Goal: Transaction & Acquisition: Obtain resource

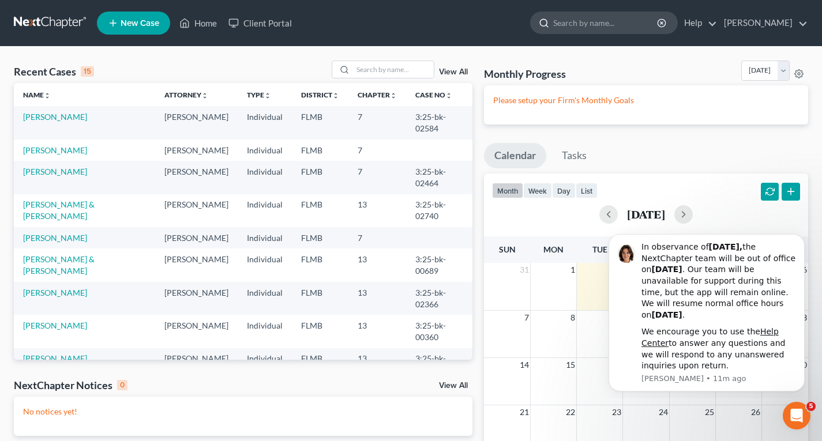
click at [596, 16] on input "search" at bounding box center [606, 22] width 106 height 21
type input "[PERSON_NAME]"
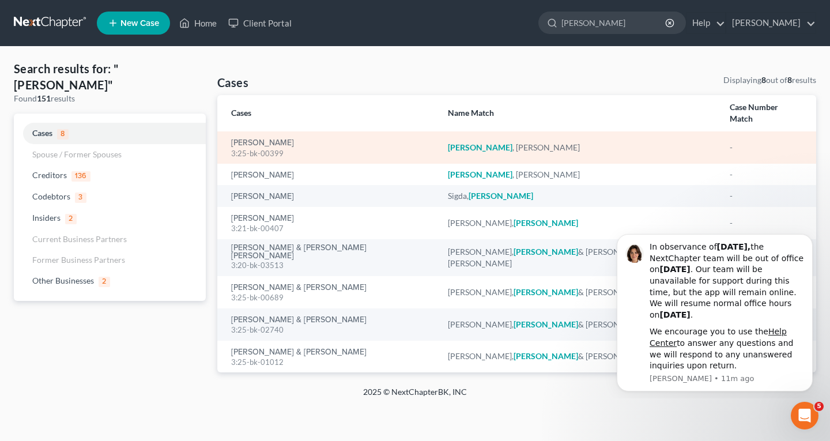
click at [526, 142] on div "[PERSON_NAME]" at bounding box center [580, 148] width 264 height 12
click at [278, 139] on link "[PERSON_NAME]" at bounding box center [262, 143] width 63 height 8
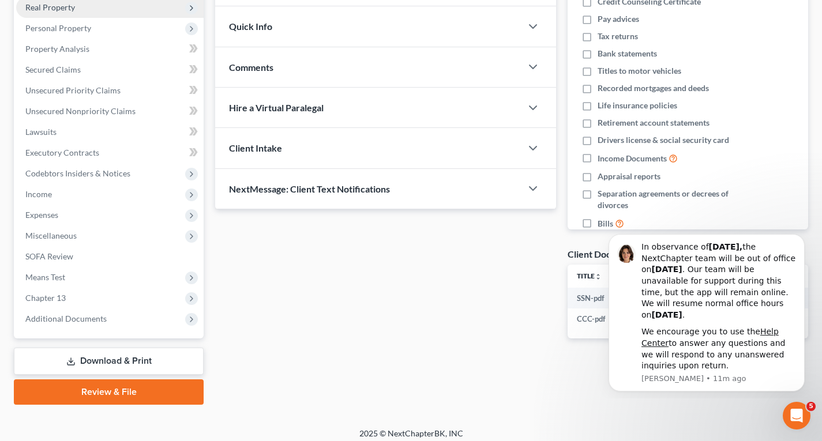
scroll to position [193, 0]
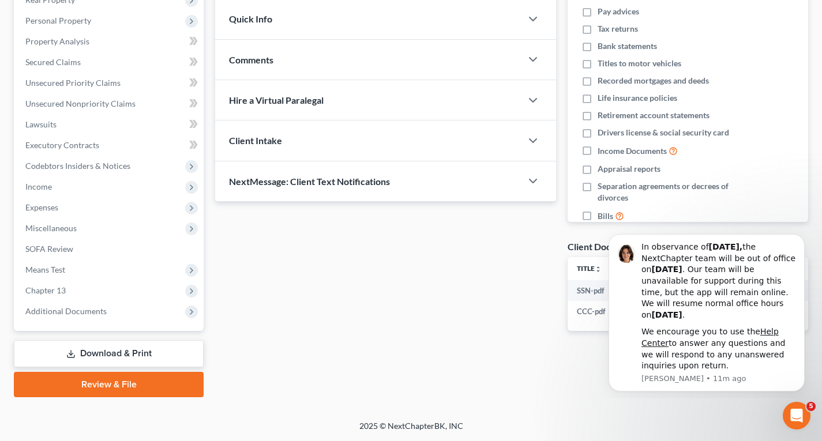
click at [126, 351] on link "Download & Print" at bounding box center [109, 353] width 190 height 27
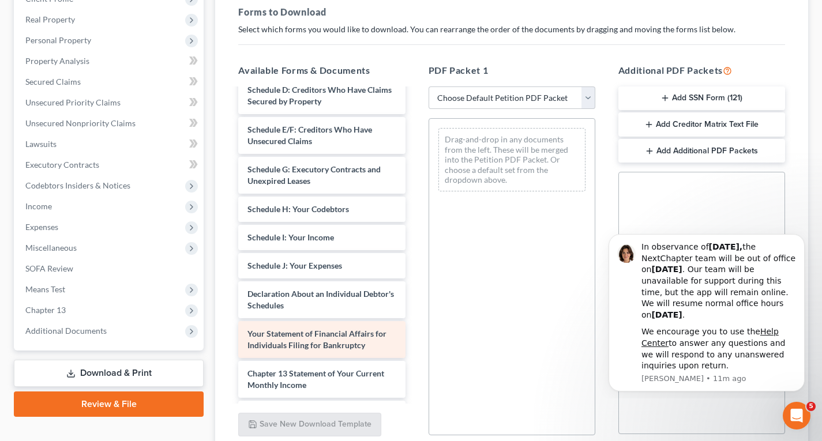
scroll to position [231, 0]
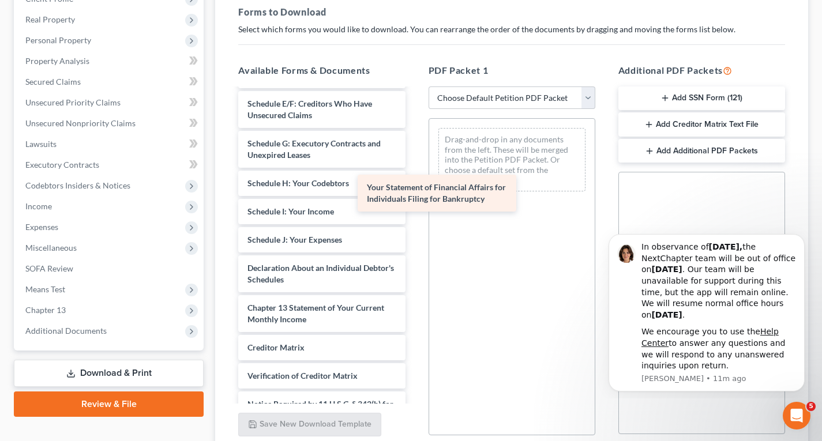
drag, startPoint x: 334, startPoint y: 307, endPoint x: 450, endPoint y: 190, distance: 164.7
click at [414, 190] on div "Your Statement of Financial Affairs for Individuals Filing for Bankruptcy SSN-p…" at bounding box center [321, 158] width 185 height 598
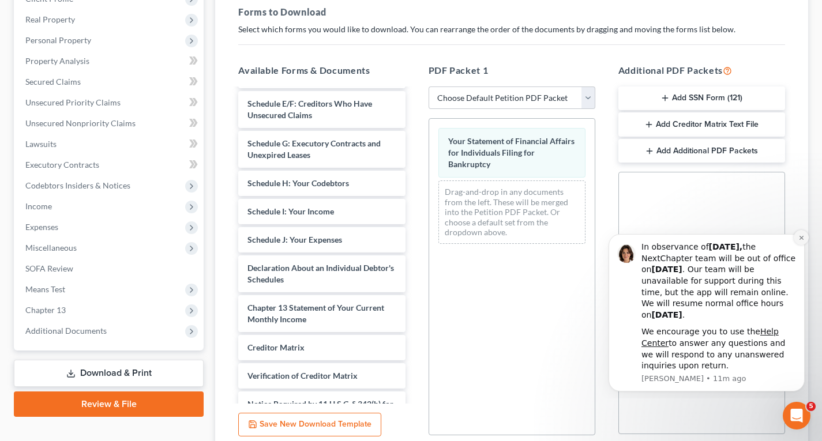
click at [800, 240] on icon "Dismiss notification" at bounding box center [801, 238] width 6 height 6
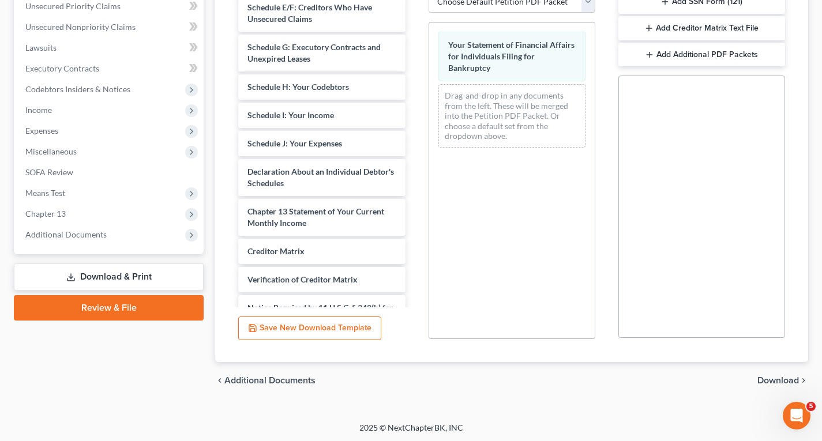
scroll to position [271, 0]
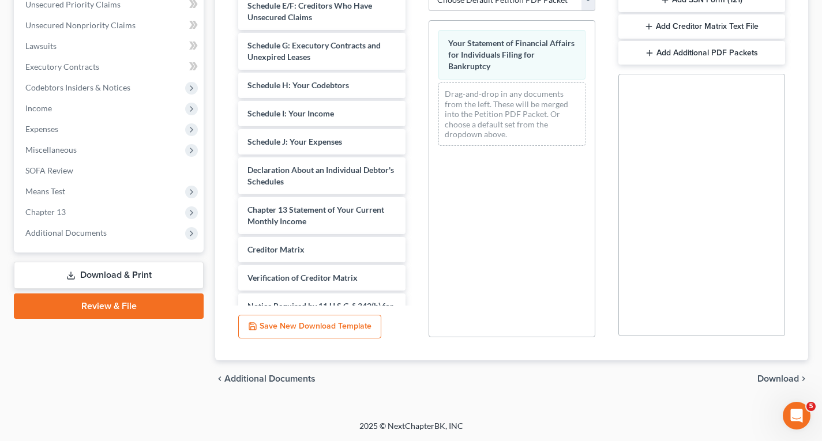
click at [775, 378] on span "Download" at bounding box center [778, 378] width 42 height 9
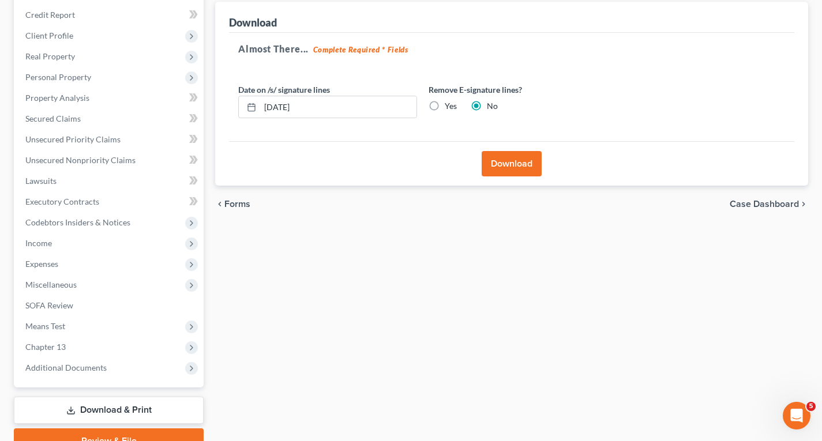
scroll to position [20, 0]
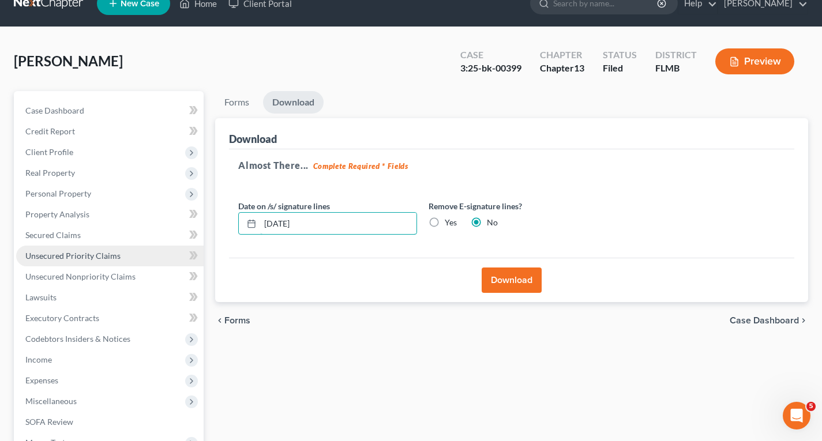
drag, startPoint x: 303, startPoint y: 230, endPoint x: 152, endPoint y: 251, distance: 152.7
click at [140, 242] on div "Petition Navigation Case Dashboard Payments Invoices Payments Payments Credit R…" at bounding box center [411, 330] width 806 height 479
drag, startPoint x: 456, startPoint y: 221, endPoint x: 461, endPoint y: 242, distance: 21.3
click at [456, 222] on label "Yes" at bounding box center [451, 223] width 12 height 12
click at [456, 222] on input "Yes" at bounding box center [452, 220] width 7 height 7
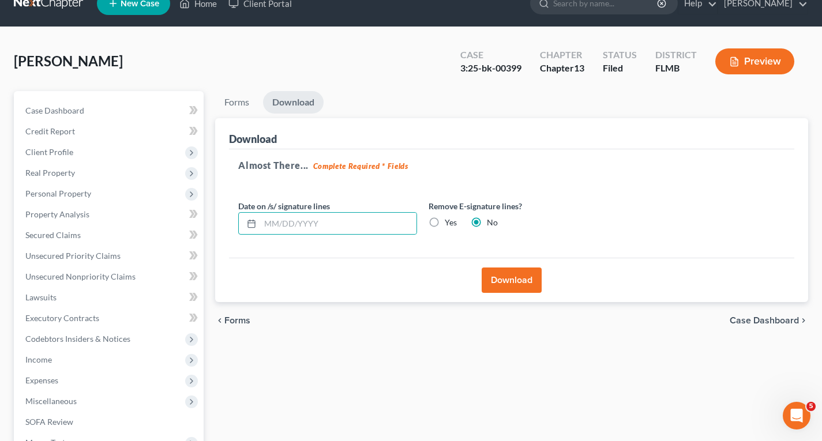
radio input "true"
radio input "false"
click at [498, 287] on button "Download" at bounding box center [511, 280] width 60 height 25
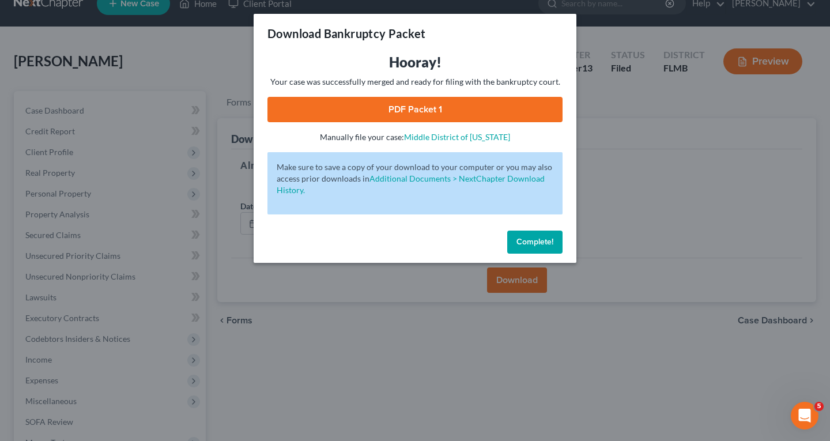
click at [505, 112] on link "PDF Packet 1" at bounding box center [415, 109] width 295 height 25
click at [552, 243] on span "Complete!" at bounding box center [535, 242] width 37 height 10
